Goal: Use online tool/utility: Utilize a website feature to perform a specific function

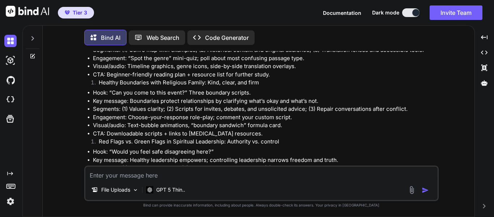
scroll to position [689, 0]
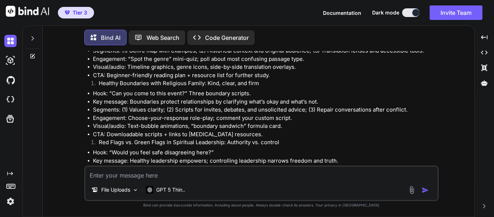
click at [97, 37] on icon at bounding box center [94, 38] width 8 height 8
click at [137, 190] on img at bounding box center [135, 190] width 6 height 6
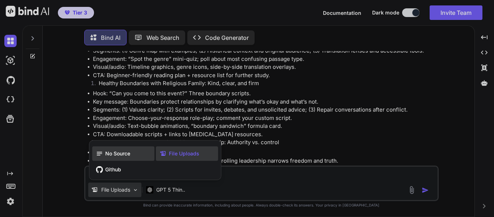
click at [132, 155] on div "No Source" at bounding box center [123, 153] width 62 height 14
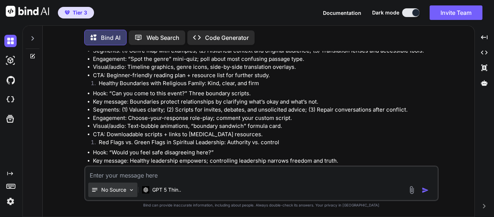
click at [130, 191] on img at bounding box center [131, 190] width 6 height 6
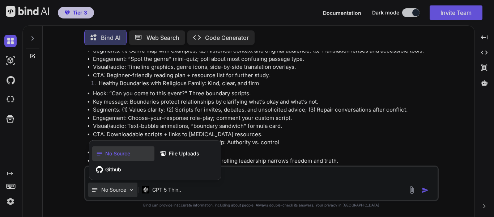
click at [131, 191] on div at bounding box center [247, 108] width 494 height 217
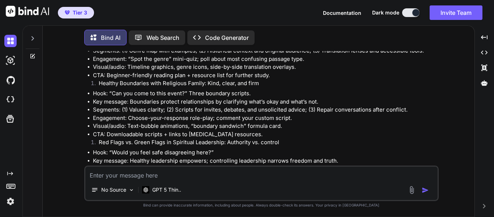
click at [138, 175] on textarea at bounding box center [261, 172] width 352 height 13
paste textarea "[URL][DOMAIN_NAME]"
type textarea "[URL][DOMAIN_NAME]"
click at [33, 37] on icon at bounding box center [32, 38] width 3 height 4
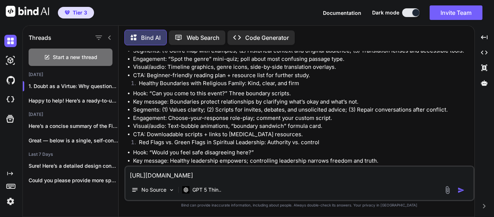
click at [106, 34] on div at bounding box center [103, 38] width 19 height 10
click at [11, 42] on img at bounding box center [10, 41] width 12 height 12
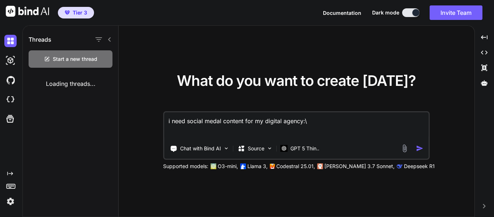
click at [187, 121] on textarea "i need social medal content for my digital agency:\" at bounding box center [296, 125] width 265 height 27
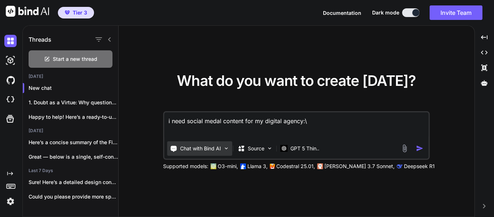
click at [195, 146] on p "Chat with Bind AI" at bounding box center [200, 148] width 41 height 7
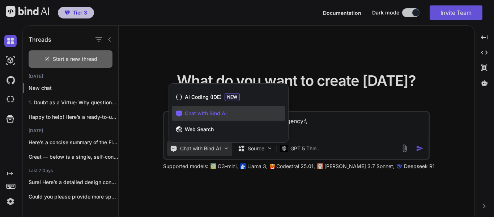
click at [340, 132] on div at bounding box center [247, 108] width 494 height 217
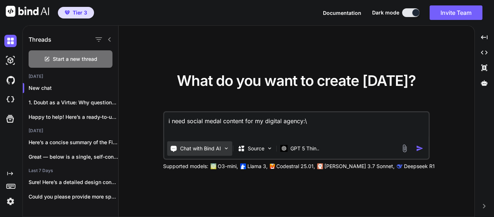
click at [201, 150] on p "Chat with Bind AI" at bounding box center [200, 148] width 41 height 7
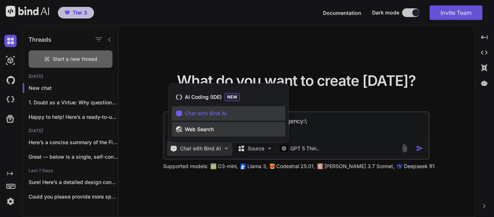
click at [207, 125] on span "Web Search" at bounding box center [199, 128] width 29 height 7
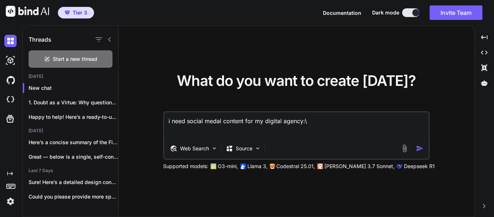
click at [212, 134] on textarea "i need social medal content for my digital agency:\" at bounding box center [296, 125] width 265 height 27
drag, startPoint x: 316, startPoint y: 122, endPoint x: 119, endPoint y: 120, distance: 197.4
click at [119, 120] on div "What do you want to create [DATE]? i need social medal content for my digital a…" at bounding box center [297, 121] width 356 height 191
paste textarea "[URL][DOMAIN_NAME]"
click at [168, 120] on textarea "[URL][DOMAIN_NAME]" at bounding box center [296, 125] width 265 height 27
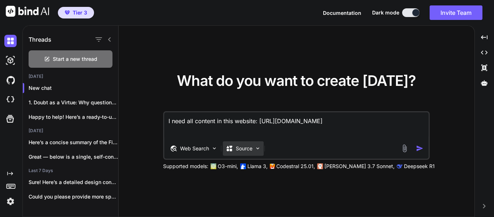
type textarea "I need all content in this website: [URL][DOMAIN_NAME]"
click at [258, 149] on img at bounding box center [258, 148] width 6 height 6
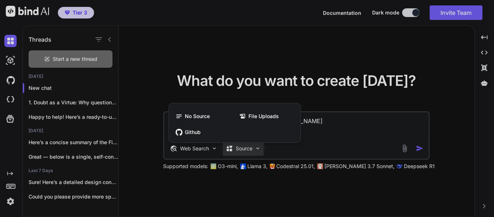
drag, startPoint x: 471, startPoint y: 156, endPoint x: 462, endPoint y: 150, distance: 11.2
click at [468, 152] on div at bounding box center [247, 108] width 494 height 217
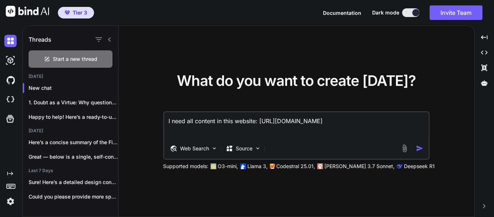
click at [420, 147] on img "button" at bounding box center [420, 148] width 8 height 8
click at [330, 127] on textarea "I need all content in this website: [URL][DOMAIN_NAME]" at bounding box center [296, 125] width 265 height 27
click at [420, 148] on img "button" at bounding box center [420, 148] width 8 height 8
click at [257, 148] on img at bounding box center [258, 148] width 6 height 6
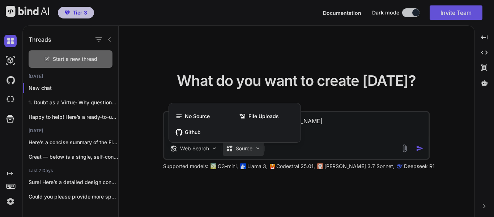
click at [253, 182] on div at bounding box center [247, 108] width 494 height 217
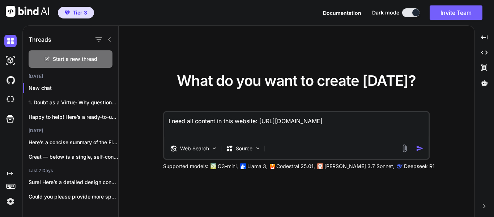
click at [422, 146] on img "button" at bounding box center [420, 148] width 8 height 8
click at [341, 125] on textarea "I need all content in this website: [URL][DOMAIN_NAME]" at bounding box center [296, 125] width 265 height 27
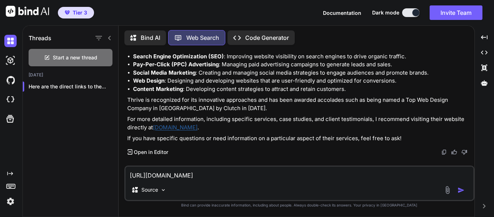
scroll to position [638, 0]
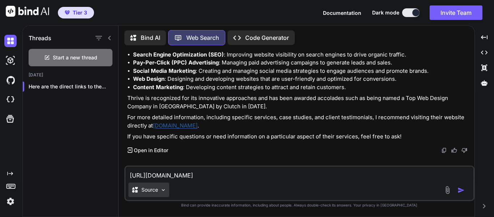
type textarea "[URL][DOMAIN_NAME]"
click at [163, 191] on img at bounding box center [163, 190] width 6 height 6
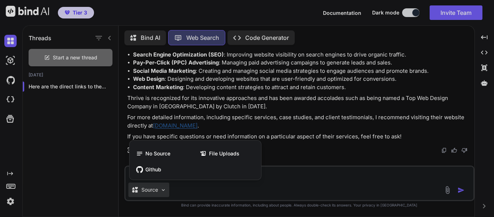
click at [163, 191] on div at bounding box center [247, 108] width 494 height 217
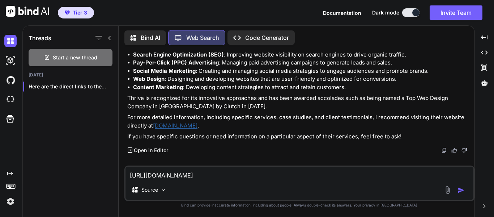
click at [151, 33] on p "Bind AI" at bounding box center [151, 37] width 20 height 9
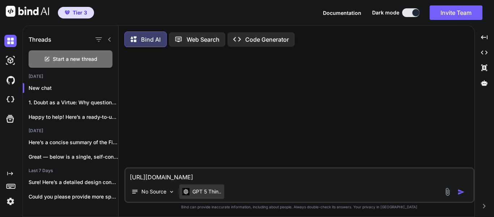
click at [221, 194] on p "GPT 5 Thin.." at bounding box center [206, 191] width 29 height 7
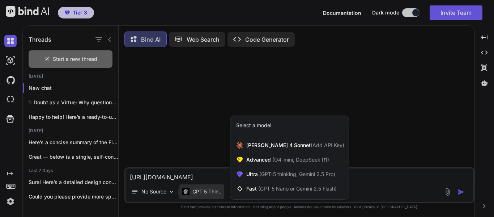
click at [213, 177] on div at bounding box center [247, 108] width 494 height 217
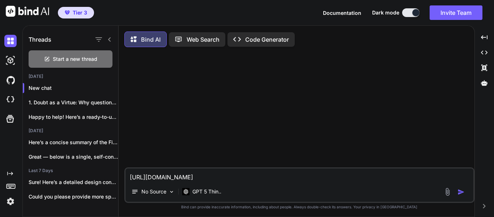
click at [461, 192] on img "button" at bounding box center [460, 191] width 7 height 7
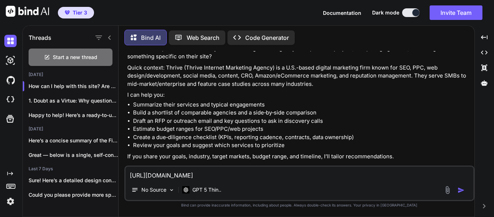
scroll to position [59, 0]
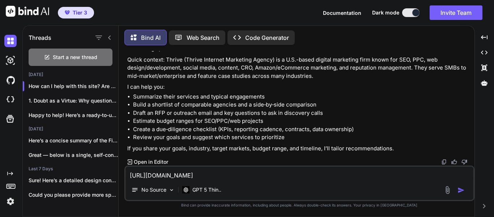
click at [219, 173] on textarea "[URL][DOMAIN_NAME]" at bounding box center [299, 172] width 348 height 13
